Goal: Check status: Check status

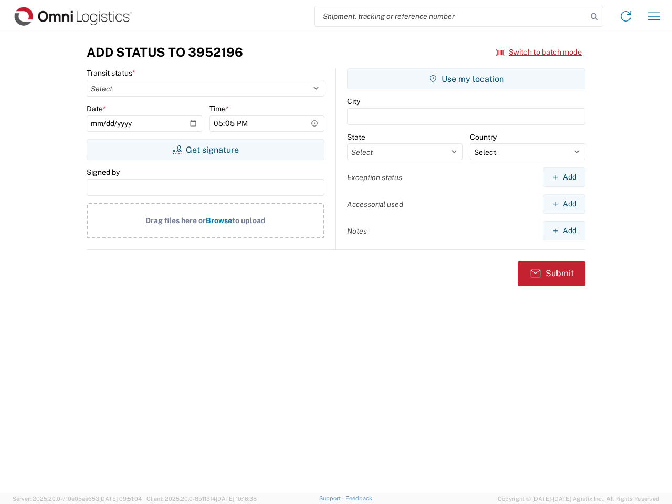
click at [451, 16] on input "search" at bounding box center [451, 16] width 272 height 20
click at [594, 17] on icon at bounding box center [594, 16] width 15 height 15
click at [625, 16] on icon at bounding box center [625, 16] width 17 height 17
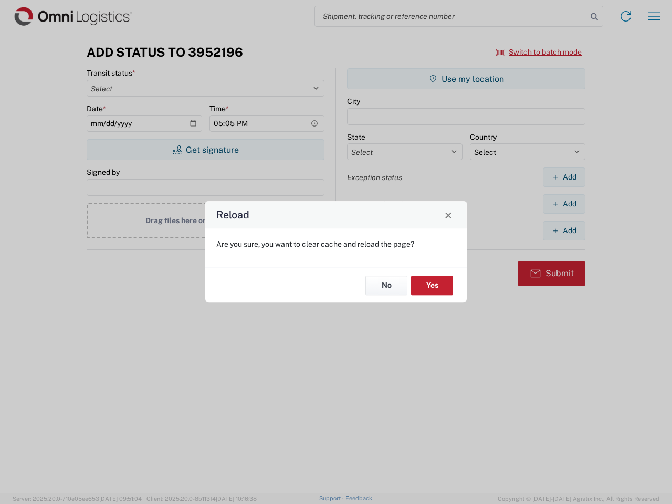
click at [654, 16] on div "Reload Are you sure, you want to clear cache and reload the page? No Yes" at bounding box center [336, 252] width 672 height 504
click at [539, 52] on div "Reload Are you sure, you want to clear cache and reload the page? No Yes" at bounding box center [336, 252] width 672 height 504
click at [205, 150] on div "Reload Are you sure, you want to clear cache and reload the page? No Yes" at bounding box center [336, 252] width 672 height 504
click at [466, 79] on div "Reload Are you sure, you want to clear cache and reload the page? No Yes" at bounding box center [336, 252] width 672 height 504
click at [564, 177] on div "Reload Are you sure, you want to clear cache and reload the page? No Yes" at bounding box center [336, 252] width 672 height 504
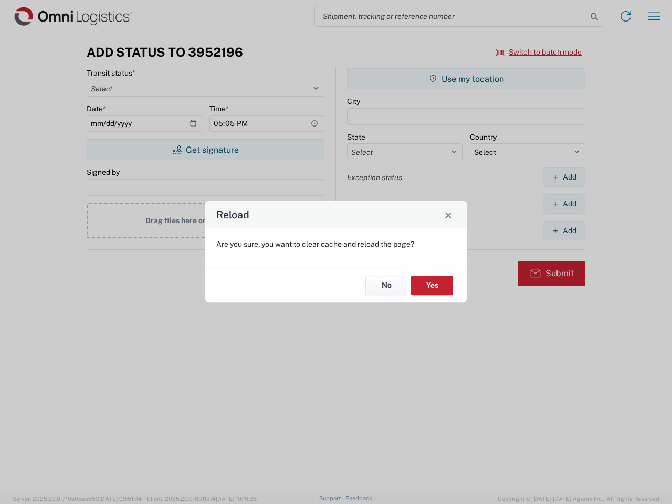
click at [564, 204] on div "Reload Are you sure, you want to clear cache and reload the page? No Yes" at bounding box center [336, 252] width 672 height 504
click at [564, 230] on div "Reload Are you sure, you want to clear cache and reload the page? No Yes" at bounding box center [336, 252] width 672 height 504
